Goal: Transaction & Acquisition: Book appointment/travel/reservation

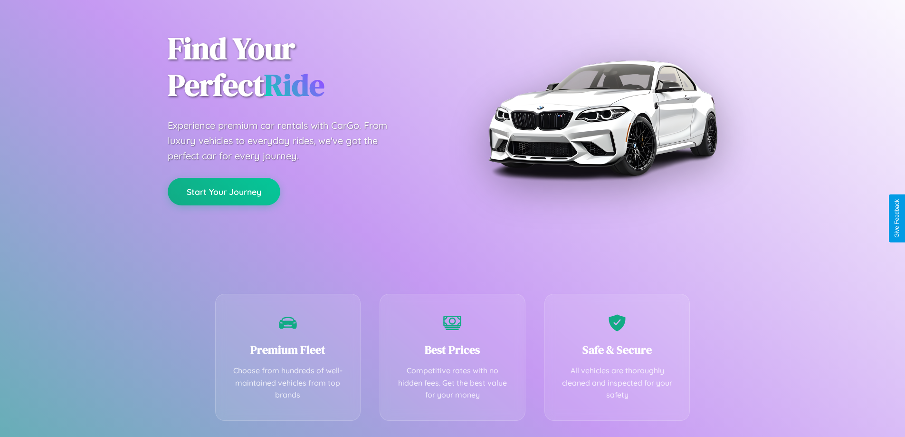
scroll to position [187, 0]
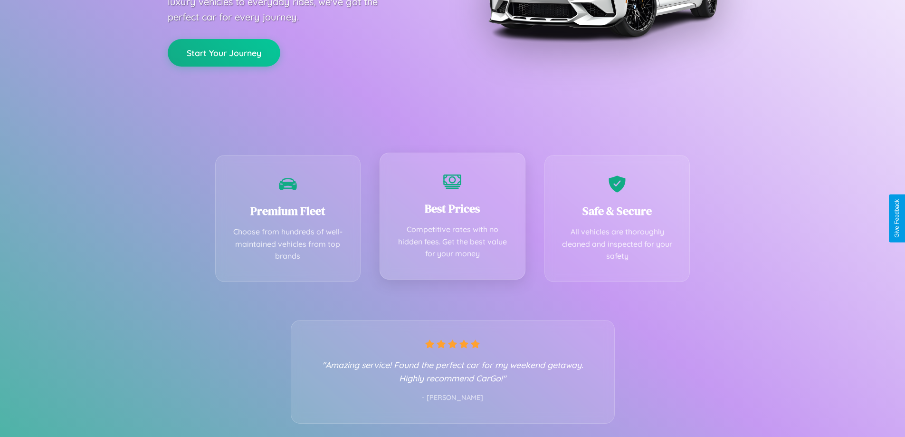
click at [453, 218] on div "Best Prices Competitive rates with no hidden fees. Get the best value for your …" at bounding box center [453, 216] width 146 height 127
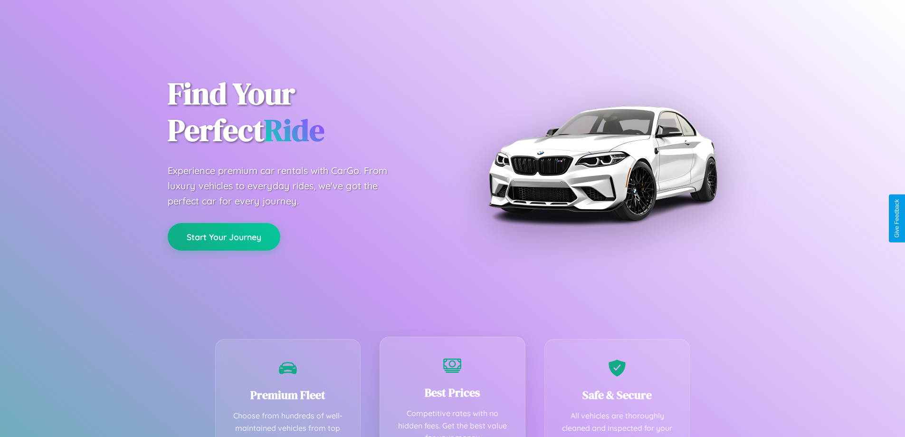
scroll to position [0, 0]
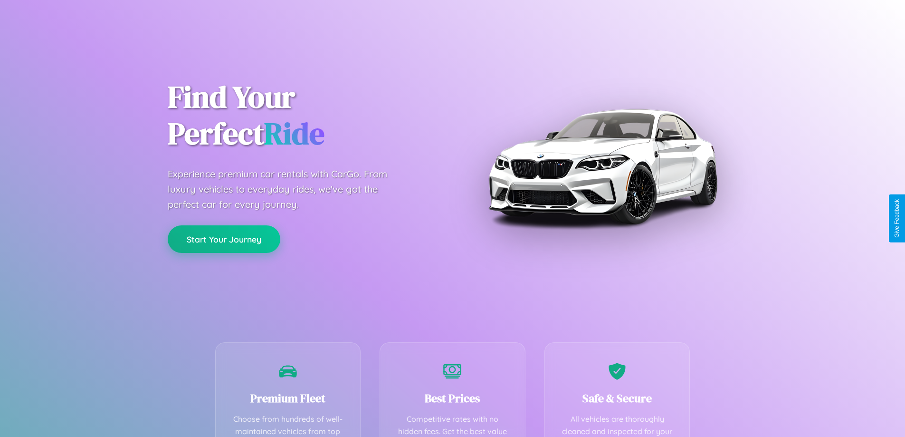
click at [224, 240] on button "Start Your Journey" at bounding box center [224, 239] width 113 height 28
click at [224, 239] on button "Start Your Journey" at bounding box center [224, 239] width 113 height 28
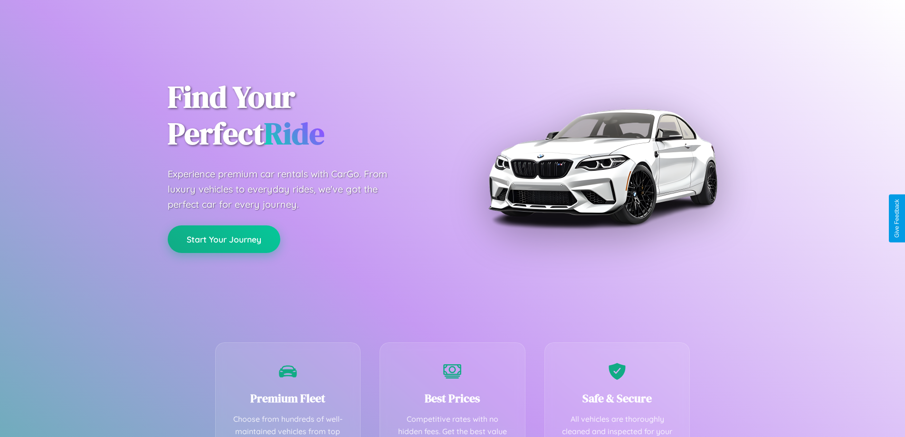
click at [224, 239] on button "Start Your Journey" at bounding box center [224, 239] width 113 height 28
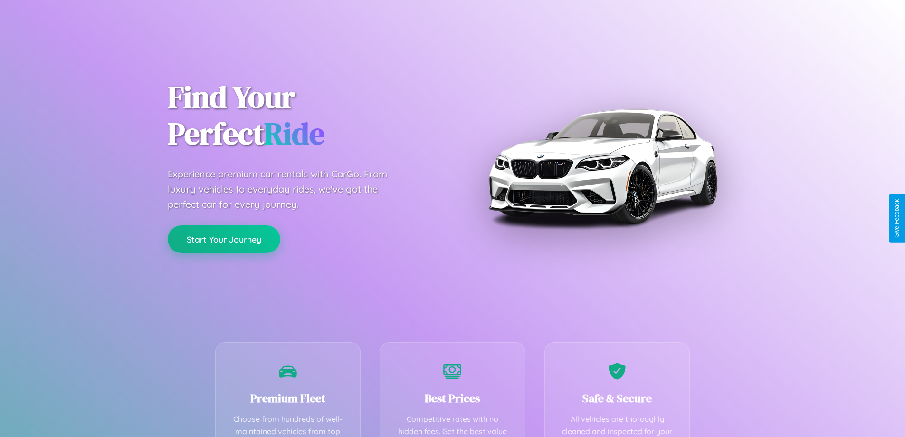
click at [224, 239] on button "Start Your Journey" at bounding box center [224, 239] width 113 height 28
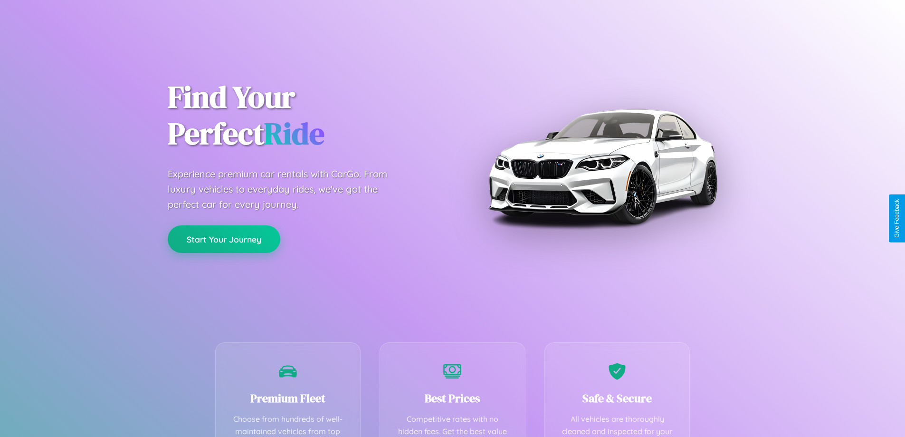
click at [224, 239] on button "Start Your Journey" at bounding box center [224, 239] width 113 height 28
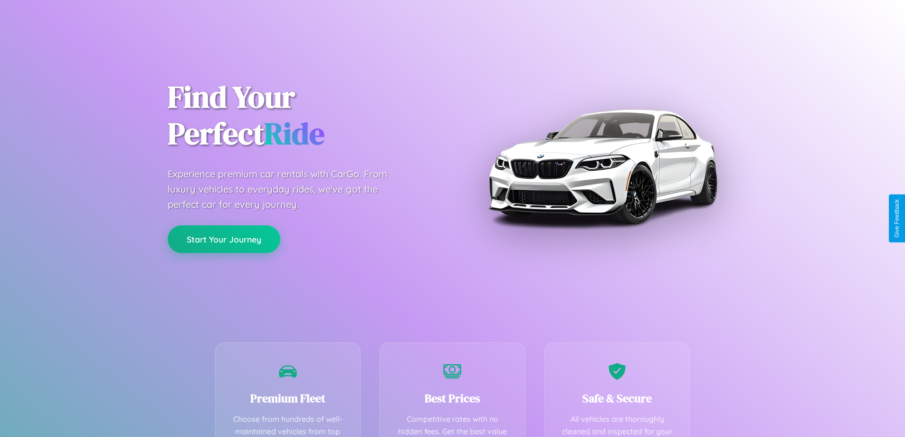
click at [224, 239] on button "Start Your Journey" at bounding box center [224, 239] width 113 height 28
